Goal: Find contact information: Find contact information

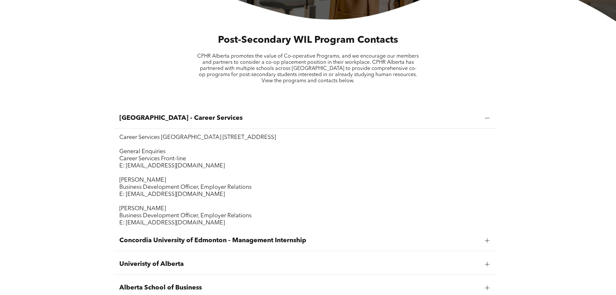
scroll to position [291, 0]
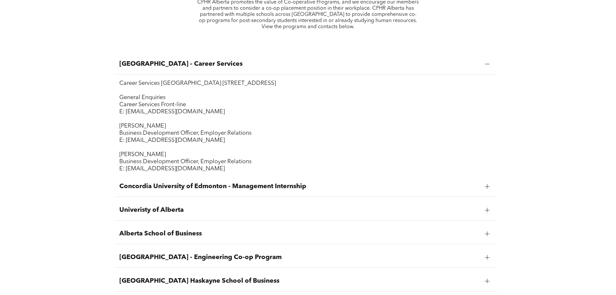
click at [489, 212] on div at bounding box center [487, 210] width 5 height 5
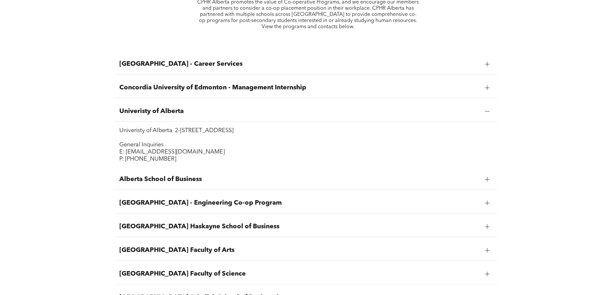
scroll to position [356, 0]
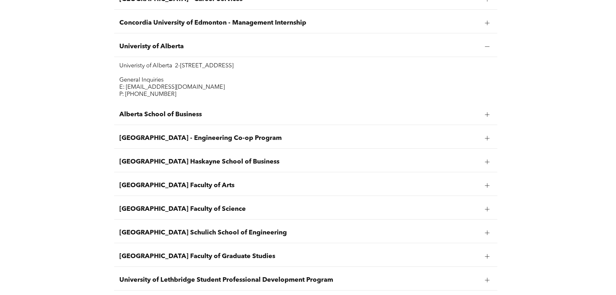
click at [486, 235] on div at bounding box center [487, 232] width 5 height 5
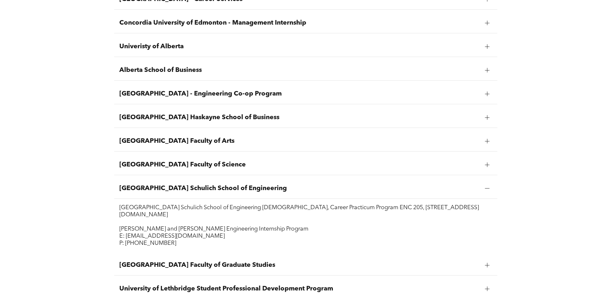
click at [488, 91] on div at bounding box center [488, 94] width 10 height 10
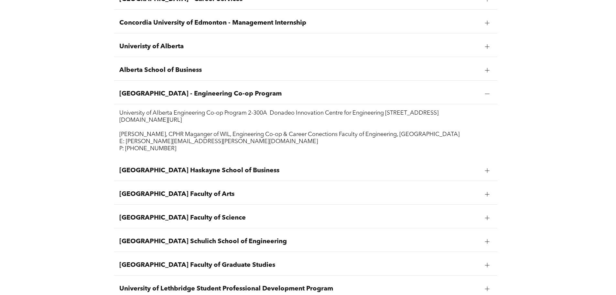
click at [372, 138] on p "Sherri Kuss, CPHR Maganger of WIL, Engineering Co-op & Career Conections Facult…" at bounding box center [305, 134] width 373 height 7
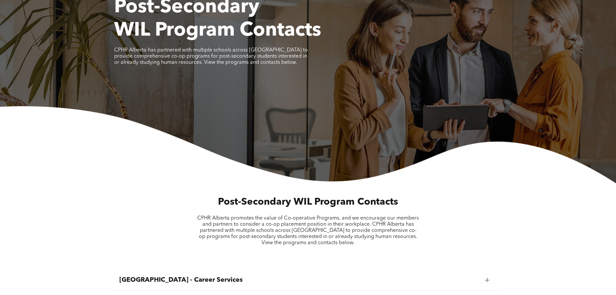
scroll to position [0, 0]
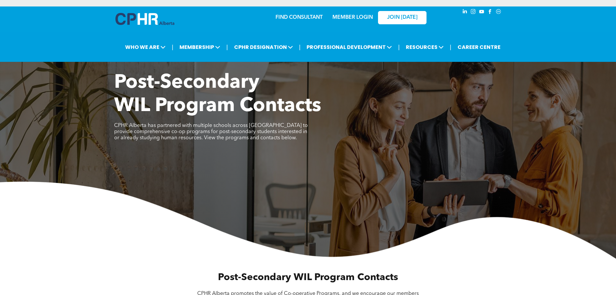
click at [360, 16] on link "MEMBER LOGIN" at bounding box center [353, 17] width 40 height 5
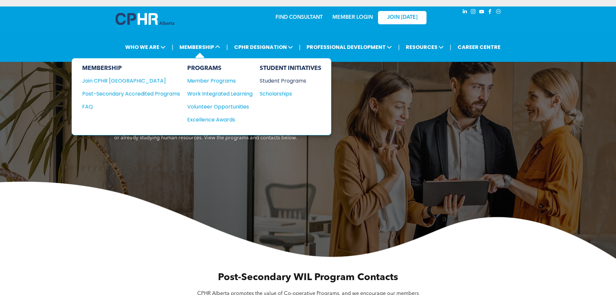
click at [271, 83] on div "Student Programs" at bounding box center [288, 81] width 56 height 8
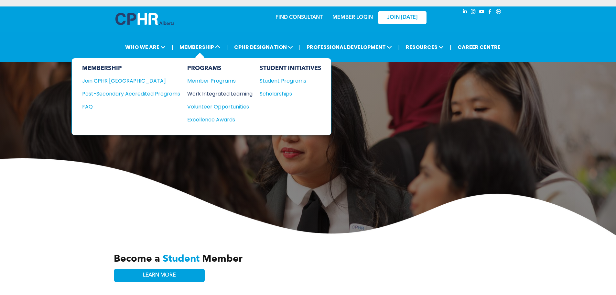
click at [219, 93] on div "Work Integrated Learning" at bounding box center [216, 94] width 59 height 8
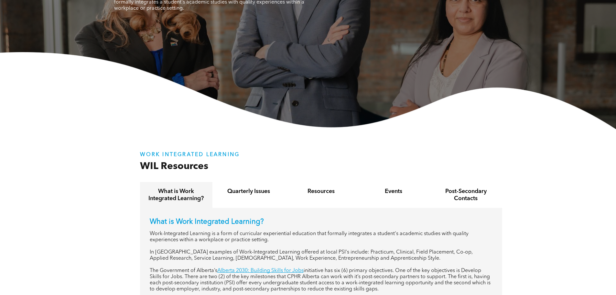
scroll to position [183, 0]
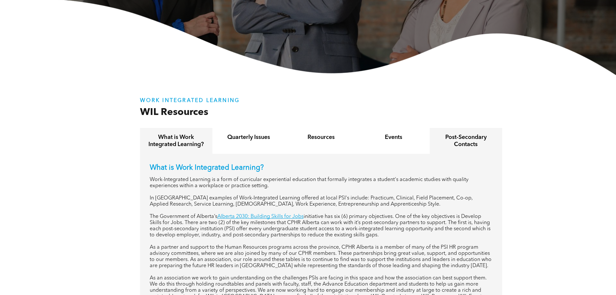
click at [480, 142] on h4 "Post-Secondary Contacts" at bounding box center [466, 141] width 61 height 14
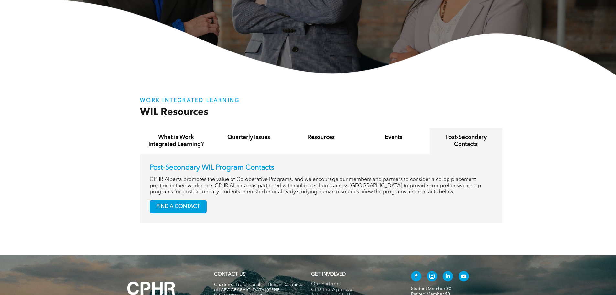
scroll to position [237, 0]
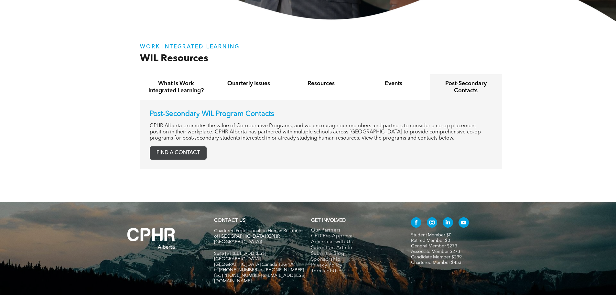
click at [191, 151] on span "FIND A CONTACT" at bounding box center [178, 153] width 56 height 13
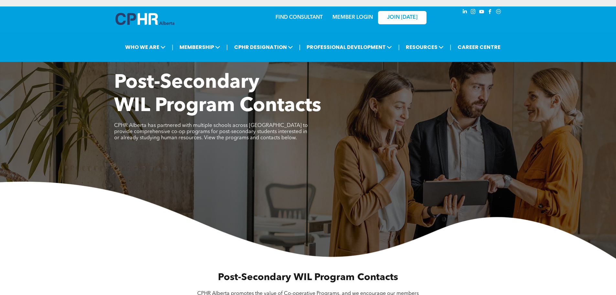
click at [145, 25] on div at bounding box center [144, 20] width 59 height 15
click at [146, 18] on img at bounding box center [144, 19] width 59 height 12
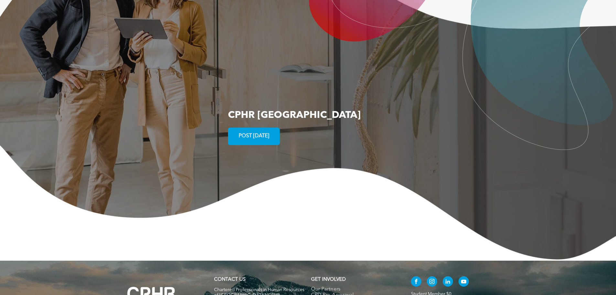
scroll to position [1245, 0]
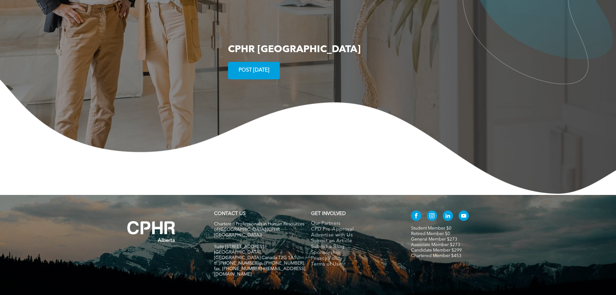
click at [233, 222] on span "Chartered Professionals in Human Resources of [GEOGRAPHIC_DATA] (CPHR [GEOGRAPH…" at bounding box center [259, 230] width 90 height 16
click at [230, 250] on span "[GEOGRAPHIC_DATA], [GEOGRAPHIC_DATA] Canada T2G 1A1" at bounding box center [255, 255] width 82 height 10
drag, startPoint x: 294, startPoint y: 232, endPoint x: 261, endPoint y: 245, distance: 35.1
click at [258, 234] on div "Chartered Professionals in Human Resources of Alberta (CPHR Alberta) Suite 320,…" at bounding box center [259, 252] width 91 height 63
click at [262, 266] on span "fax. [PHONE_NUMBER] e:[EMAIL_ADDRESS][DOMAIN_NAME]" at bounding box center [259, 271] width 91 height 10
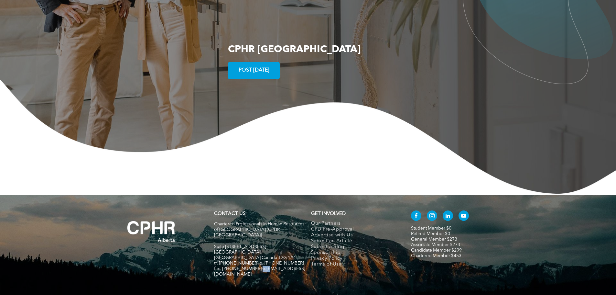
click at [262, 266] on span "fax. [PHONE_NUMBER] e:[EMAIL_ADDRESS][DOMAIN_NAME]" at bounding box center [259, 271] width 91 height 10
click at [272, 266] on span "fax. [PHONE_NUMBER] e:[EMAIL_ADDRESS][DOMAIN_NAME]" at bounding box center [259, 271] width 91 height 10
copy div "fax. [PHONE_NUMBER] e:[EMAIL_ADDRESS][DOMAIN_NAME]"
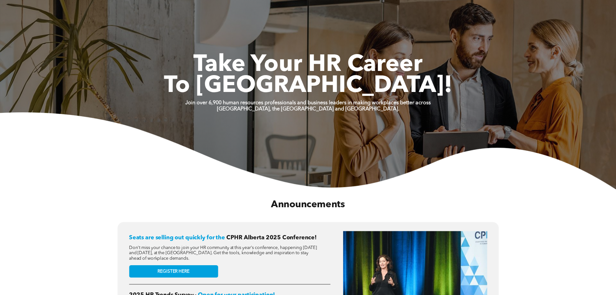
scroll to position [0, 0]
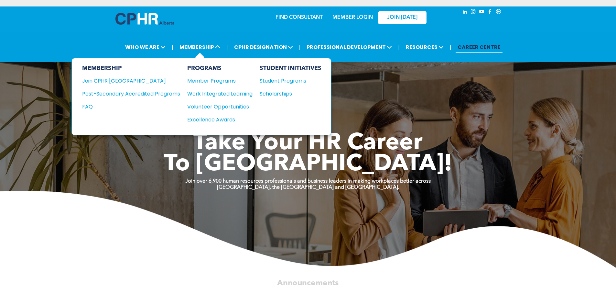
click at [224, 49] on li "MEMBERSHIP MEMBERSHIP Join CPHR Alberta Post-Secondary Accredited Programs FAQ …" at bounding box center [200, 46] width 48 height 15
click at [222, 93] on div "Work Integrated Learning" at bounding box center [216, 94] width 59 height 8
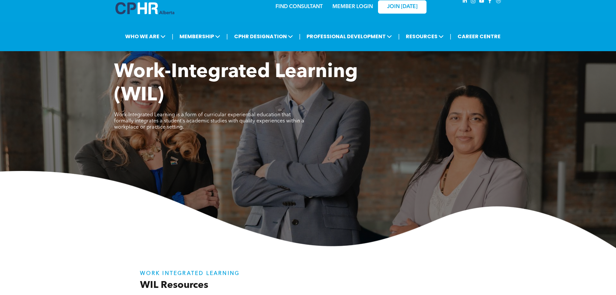
scroll to position [32, 0]
